Goal: Task Accomplishment & Management: Manage account settings

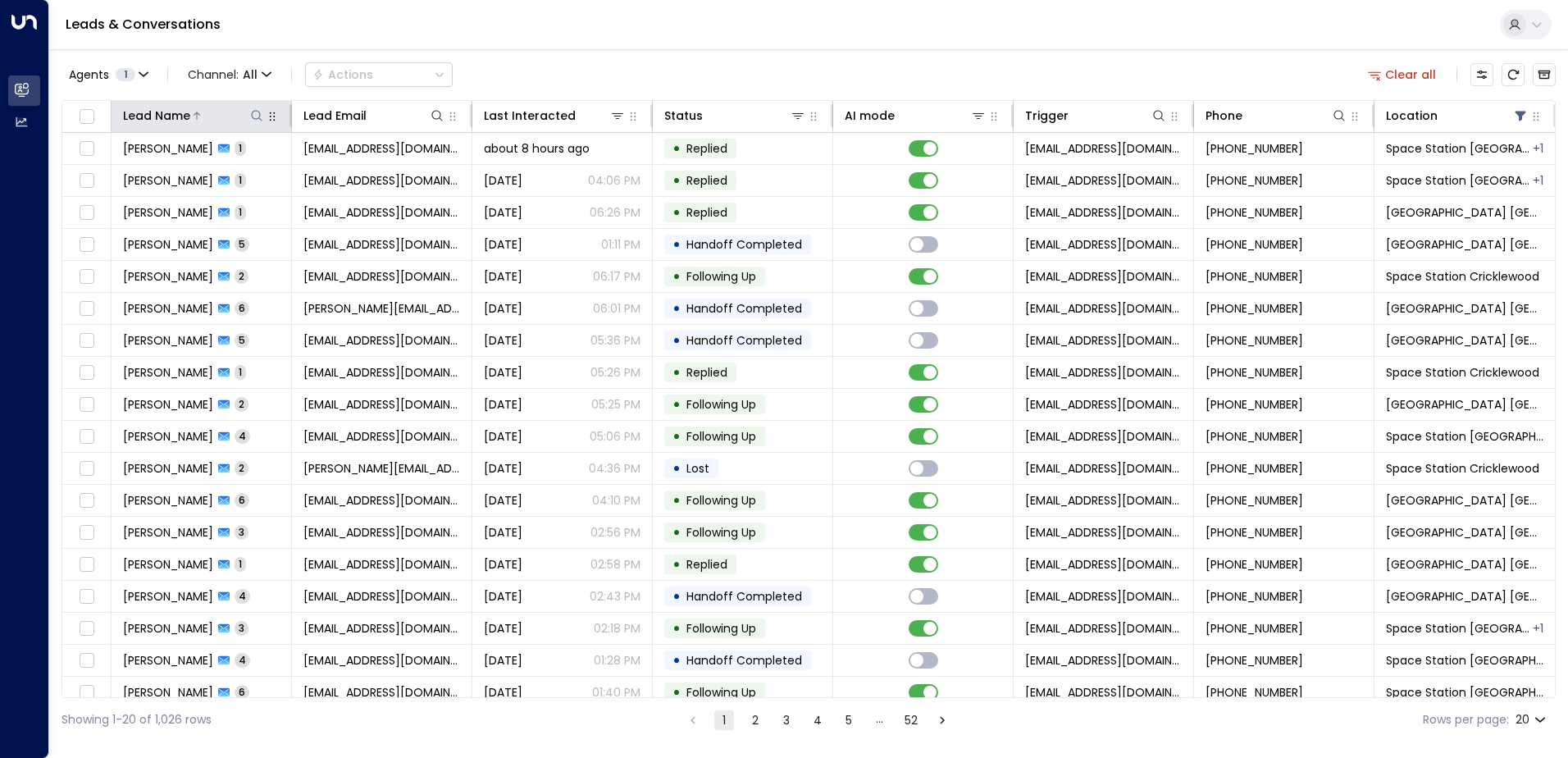
click at [252, 116] on icon at bounding box center [256, 116] width 13 height 13
type input "***"
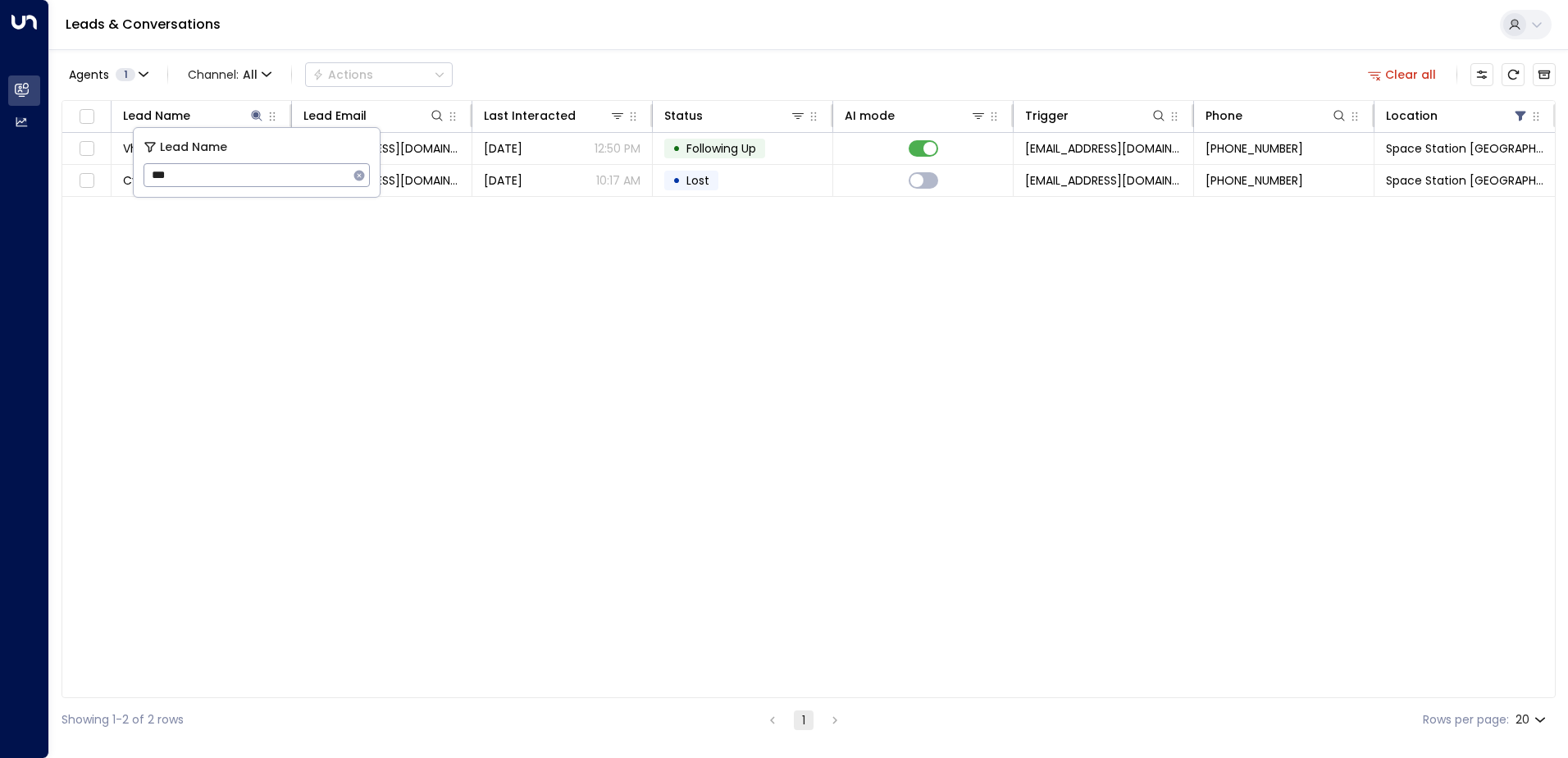
click at [572, 58] on div "Agents 1 Channel: All Actions Clear all" at bounding box center [809, 75] width 1495 height 35
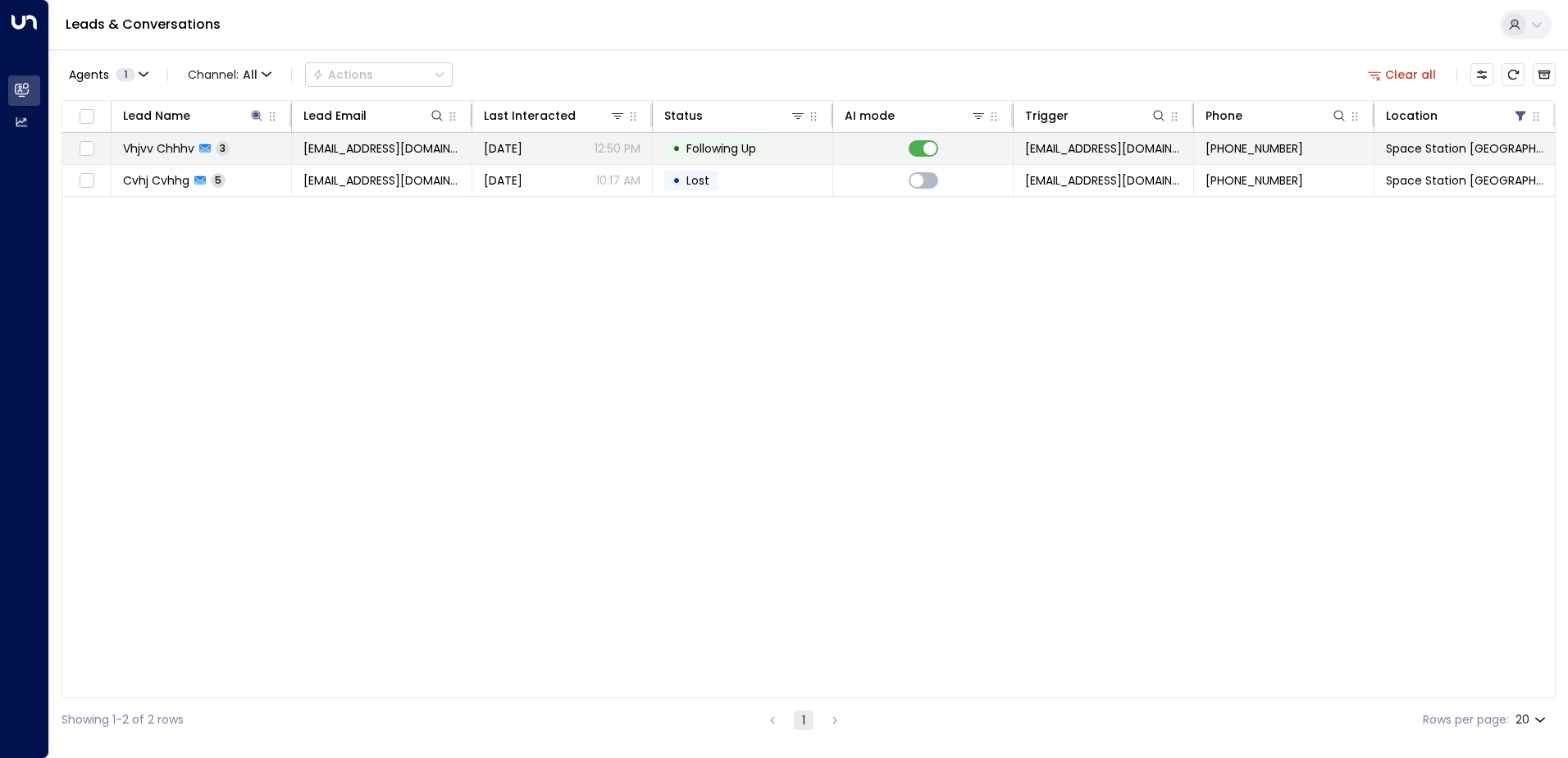
click at [245, 150] on td "Vhjvv Chhhv 3" at bounding box center [202, 149] width 181 height 31
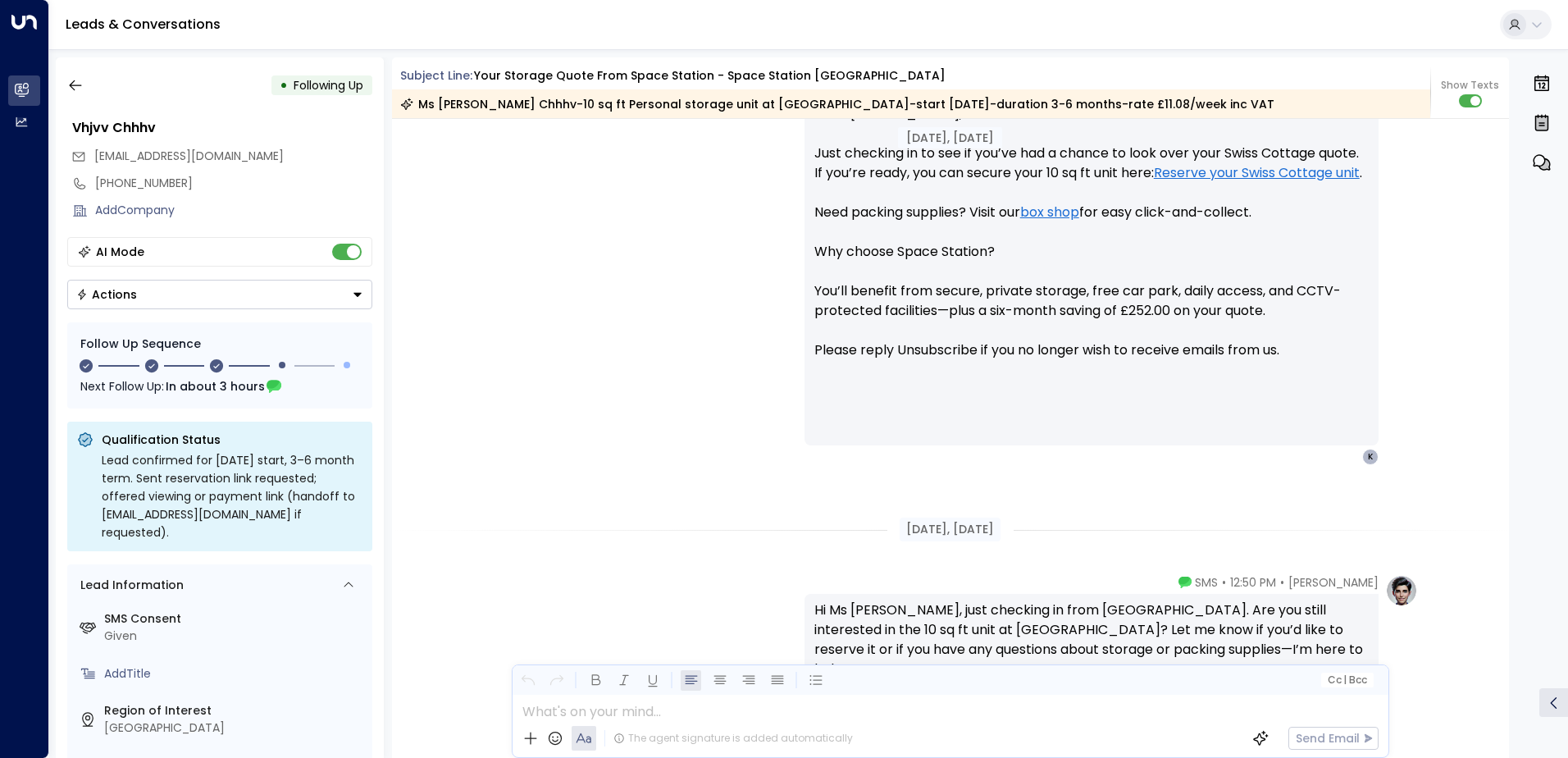
scroll to position [1889, 0]
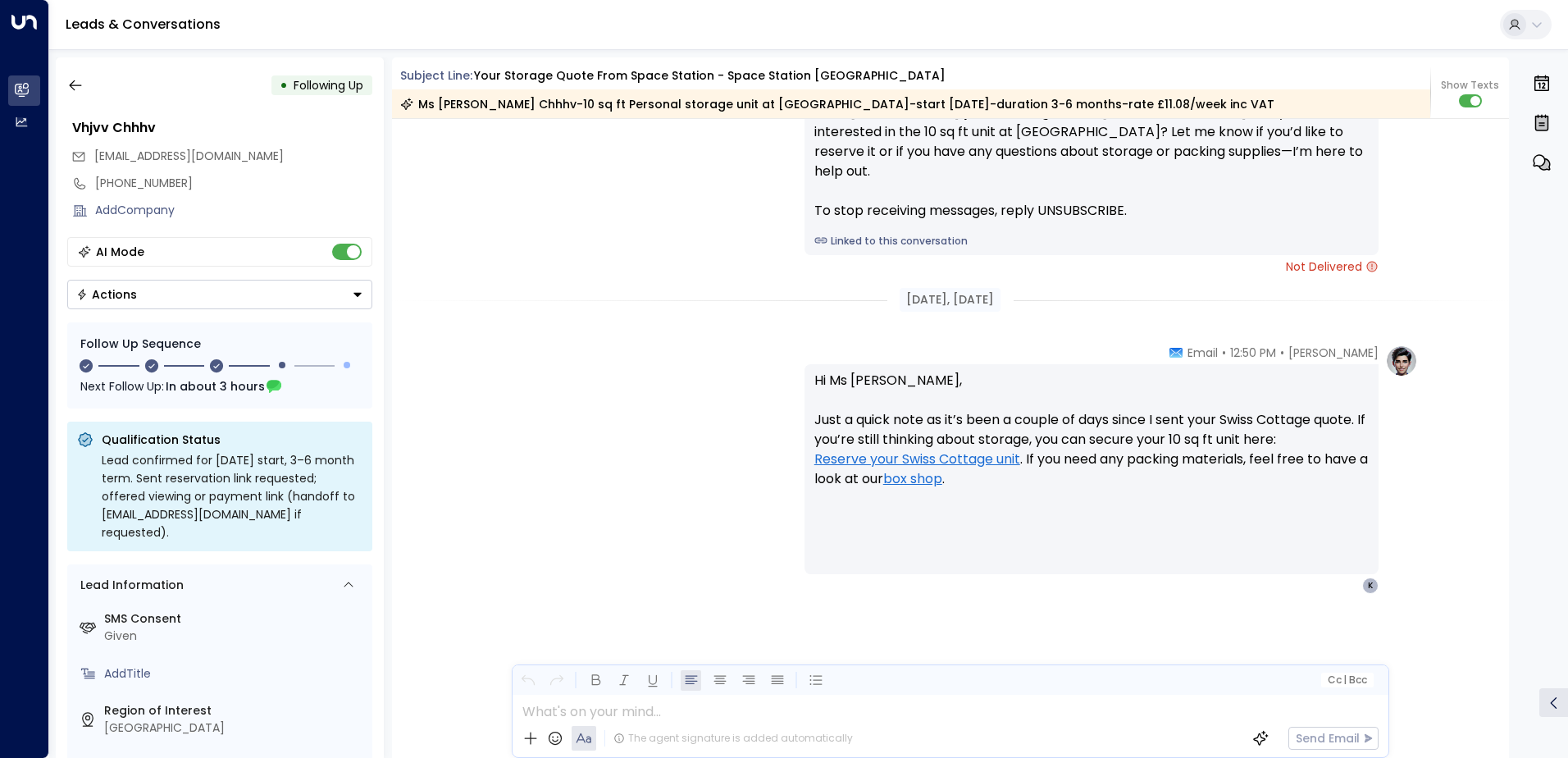
click at [90, 83] on div "• Following Up" at bounding box center [219, 85] width 305 height 30
click at [70, 82] on icon "button" at bounding box center [75, 85] width 17 height 17
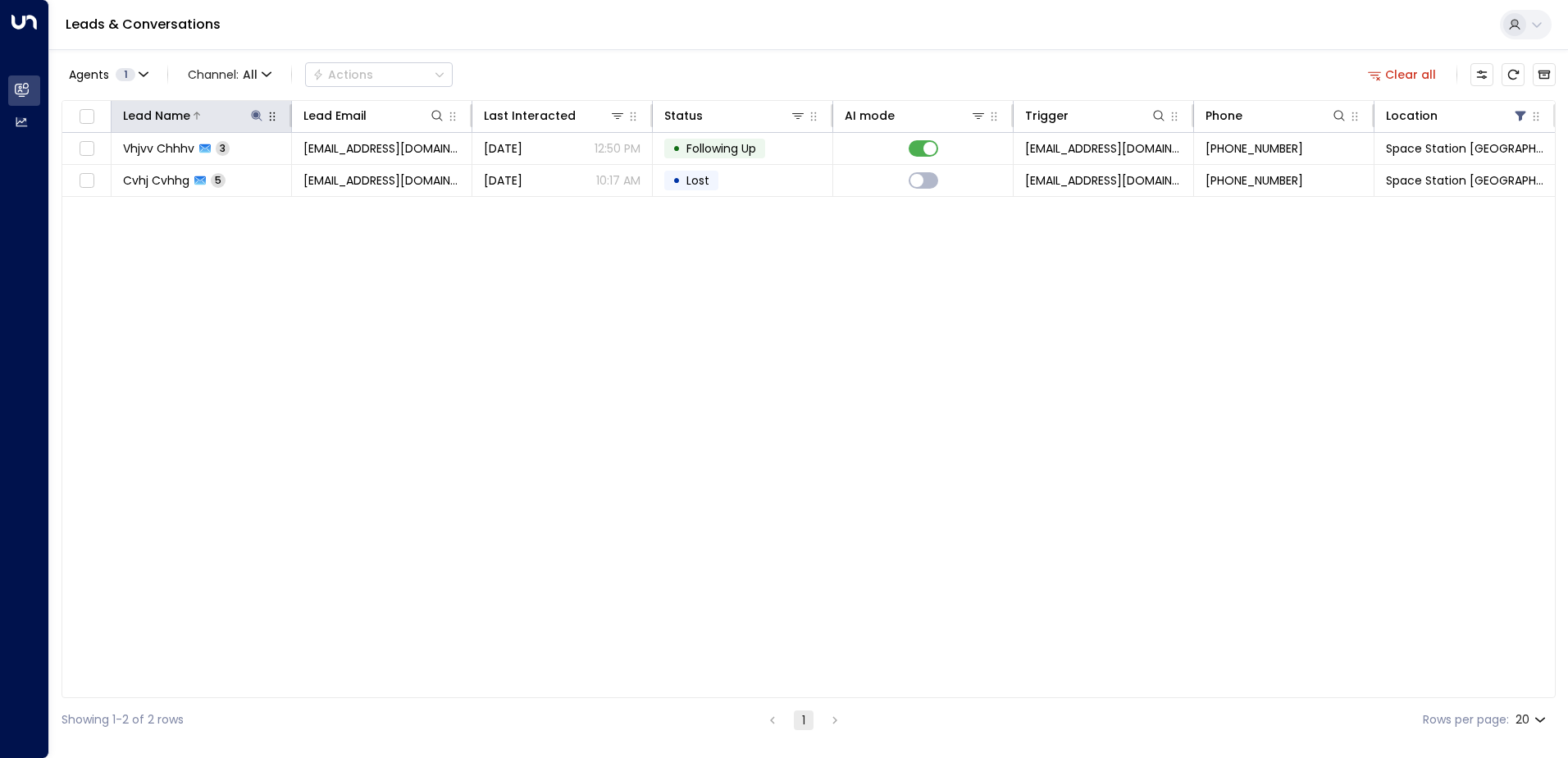
click at [256, 115] on icon at bounding box center [256, 115] width 10 height 10
type input "*"
type input "***"
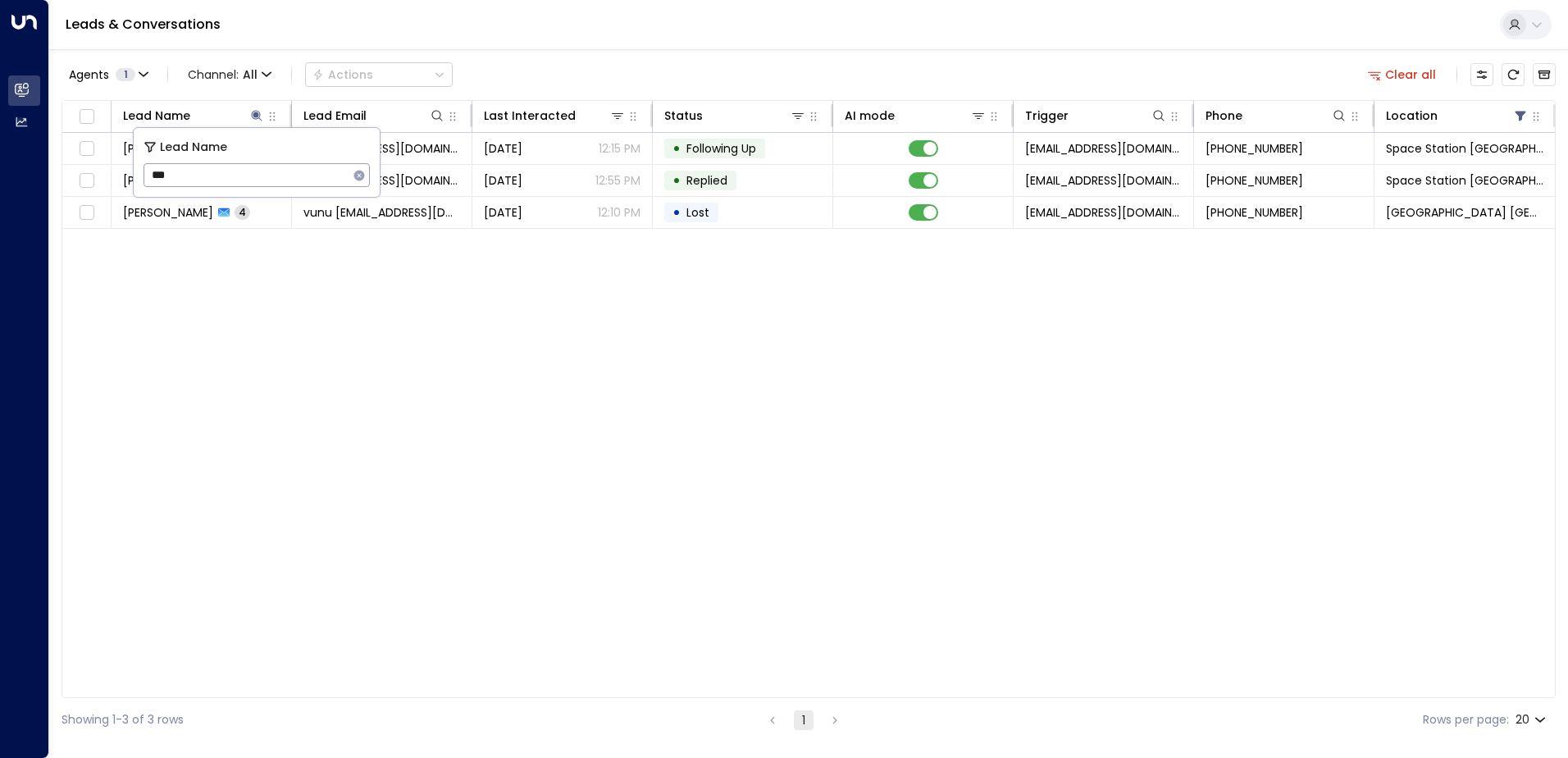
click at [761, 81] on div "Agents 1 Channel: All Actions Clear all" at bounding box center [809, 75] width 1495 height 35
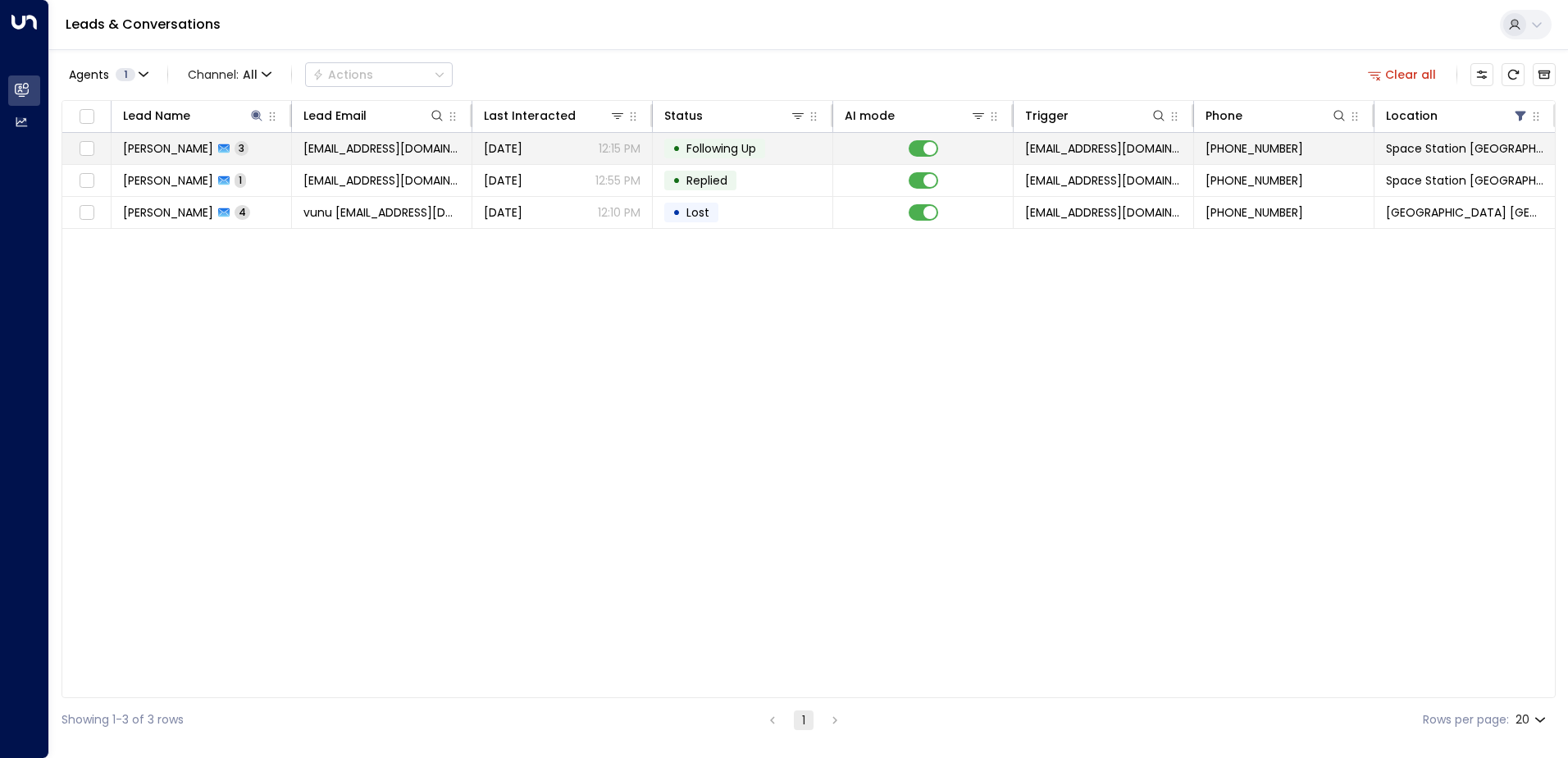
click at [288, 143] on td "[PERSON_NAME] 3" at bounding box center [202, 149] width 181 height 31
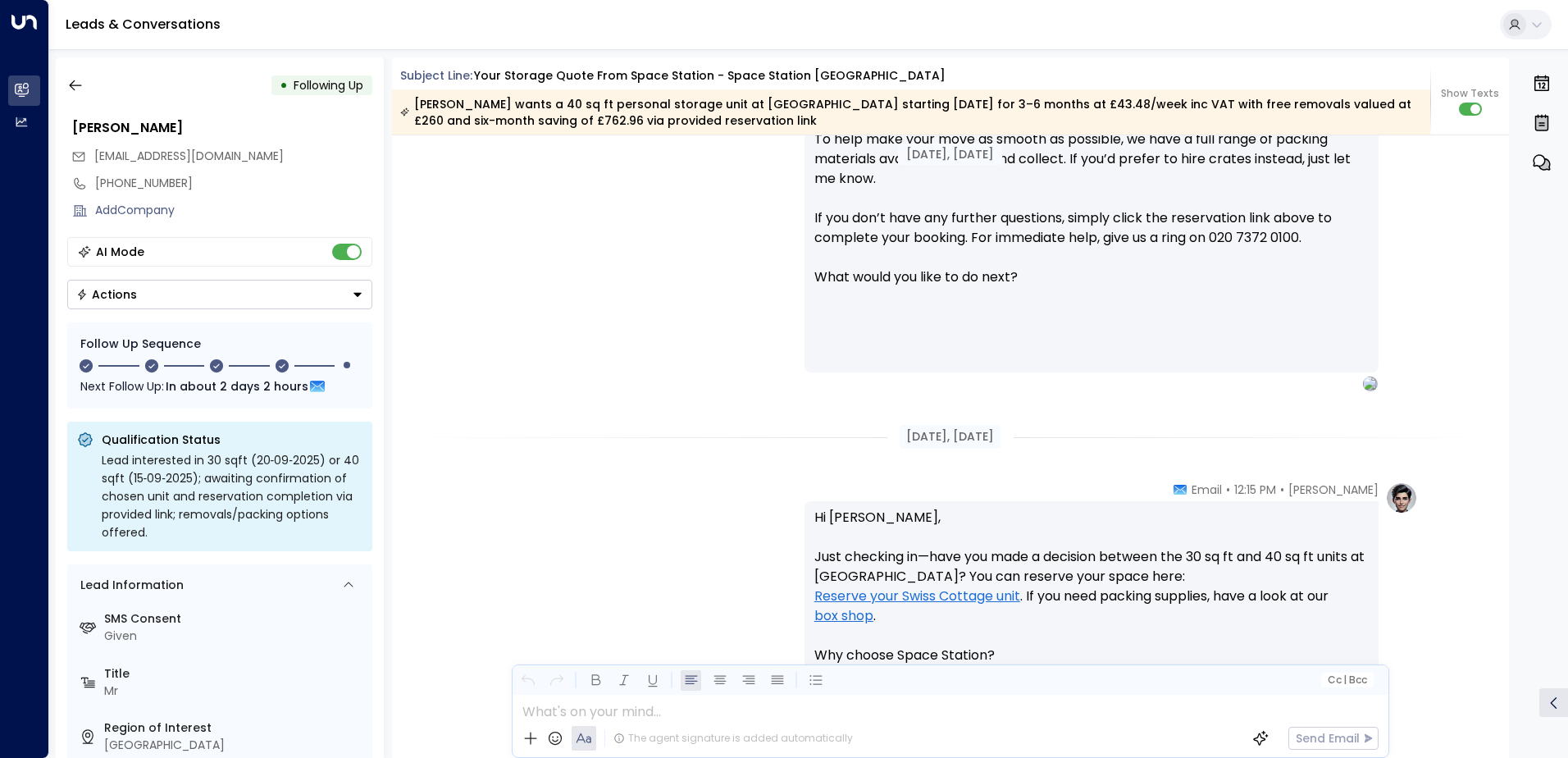
scroll to position [599, 0]
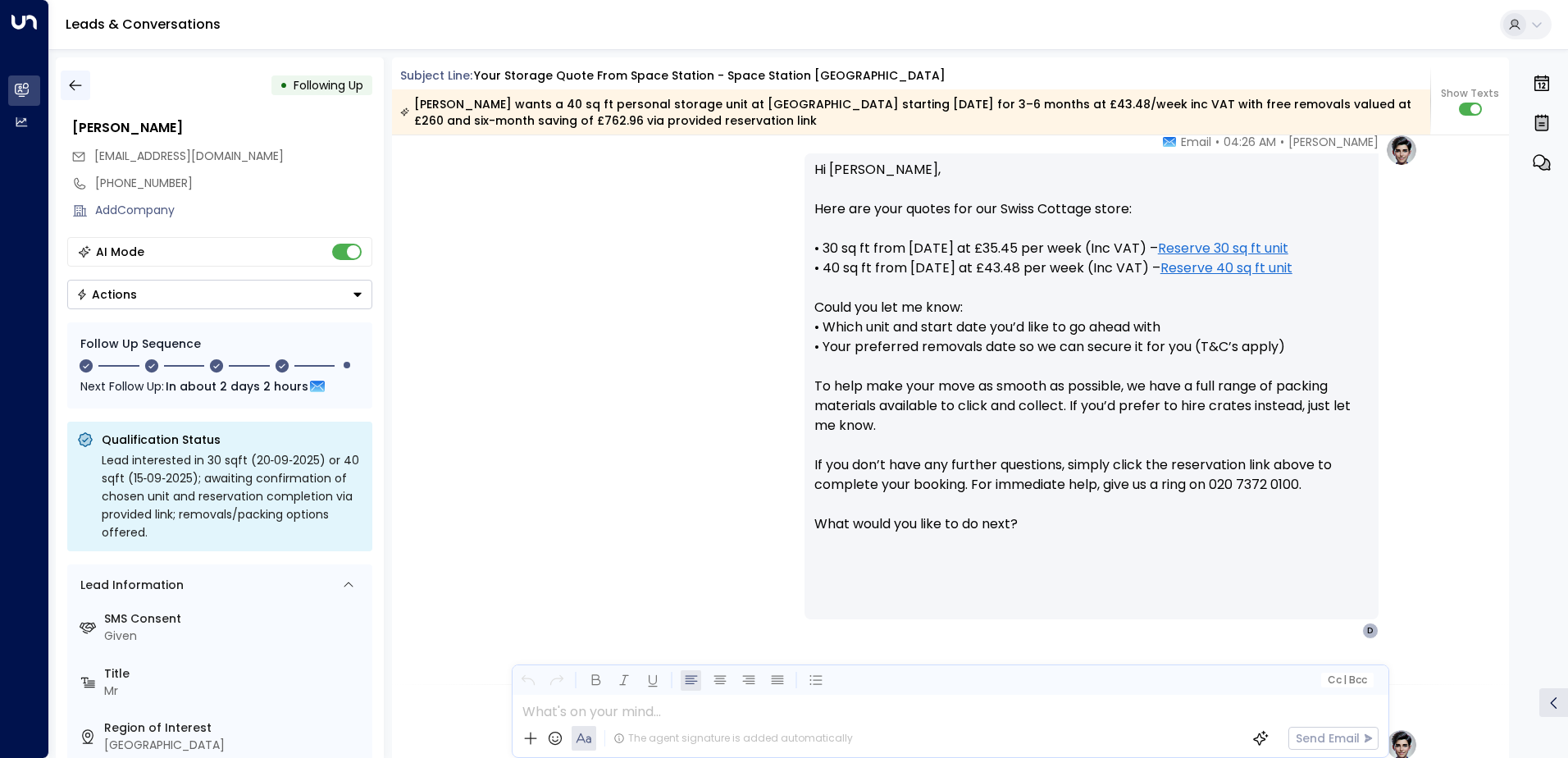
click at [80, 85] on icon "button" at bounding box center [75, 85] width 12 height 10
